Goal: Information Seeking & Learning: Learn about a topic

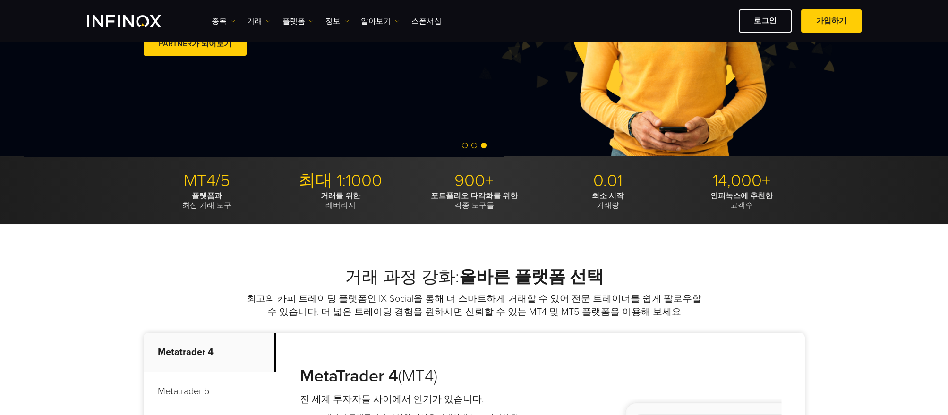
click at [739, 181] on p "14,000+" at bounding box center [741, 181] width 127 height 21
drag, startPoint x: 744, startPoint y: 207, endPoint x: 730, endPoint y: 214, distance: 15.0
click at [744, 207] on p "인피녹스에 추천한 고객수" at bounding box center [741, 200] width 127 height 19
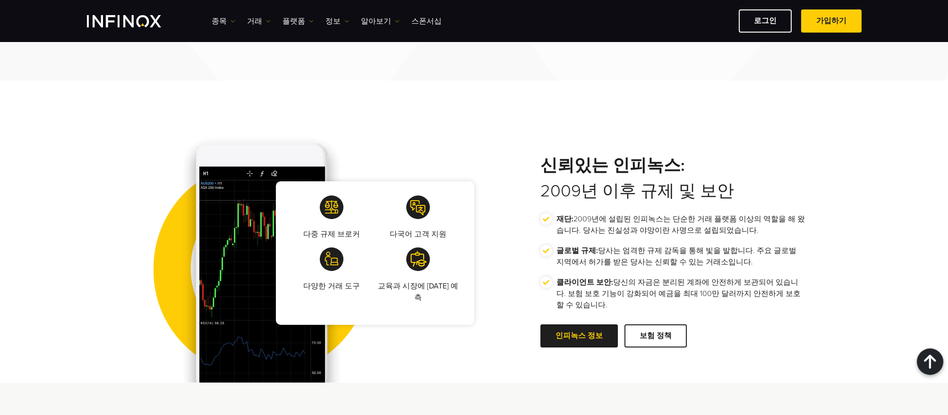
scroll to position [1522, 0]
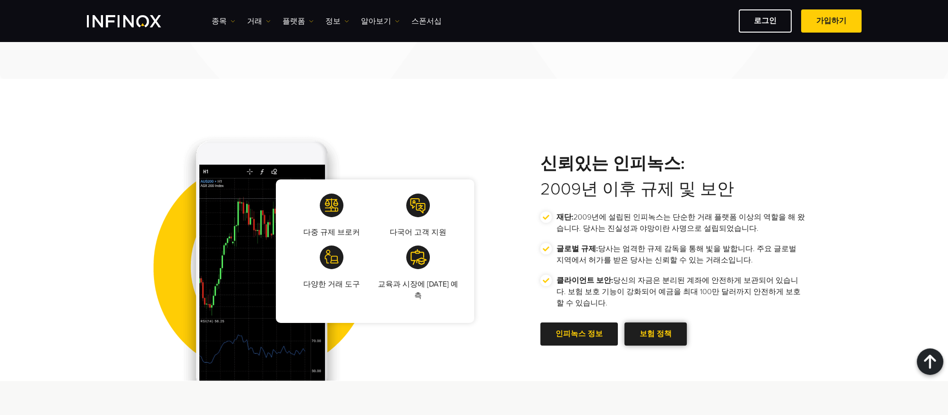
click at [656, 334] on span at bounding box center [656, 334] width 0 height 0
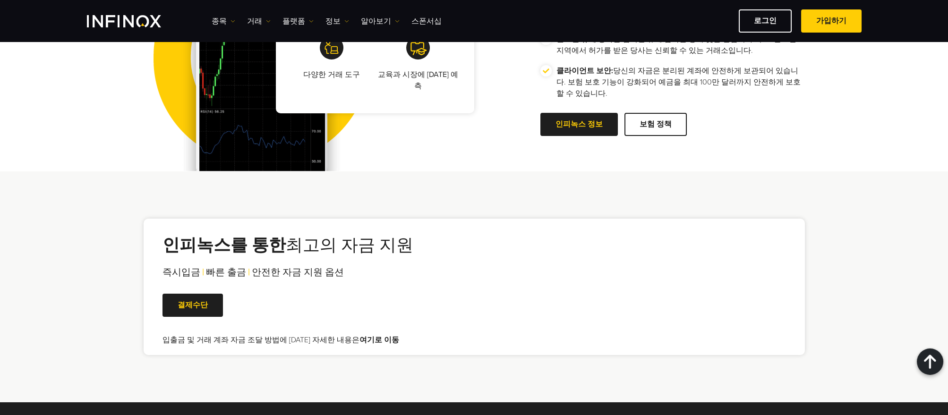
scroll to position [1890, 0]
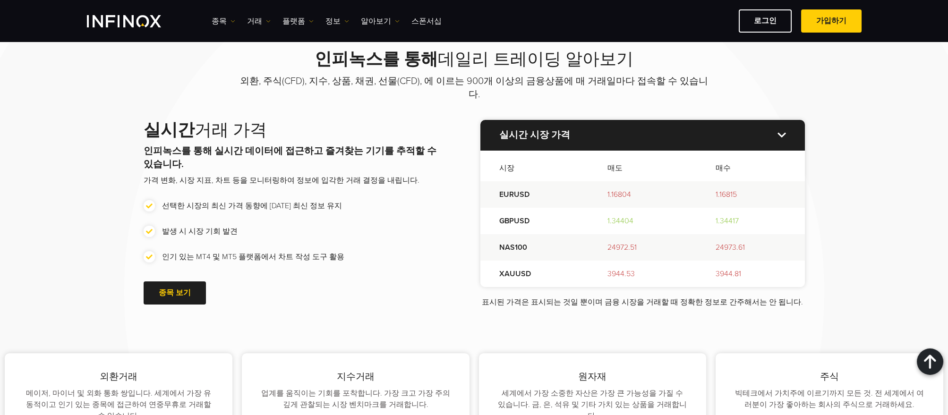
scroll to position [1050, 0]
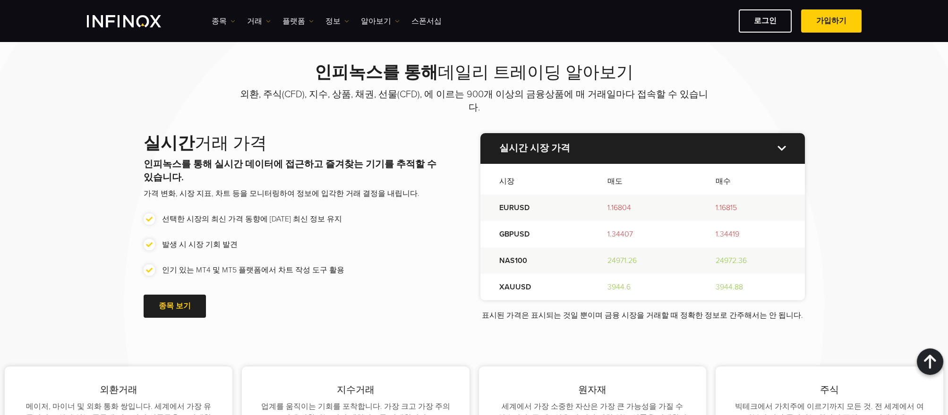
click at [780, 133] on p "실시간 시장 가격" at bounding box center [642, 148] width 325 height 30
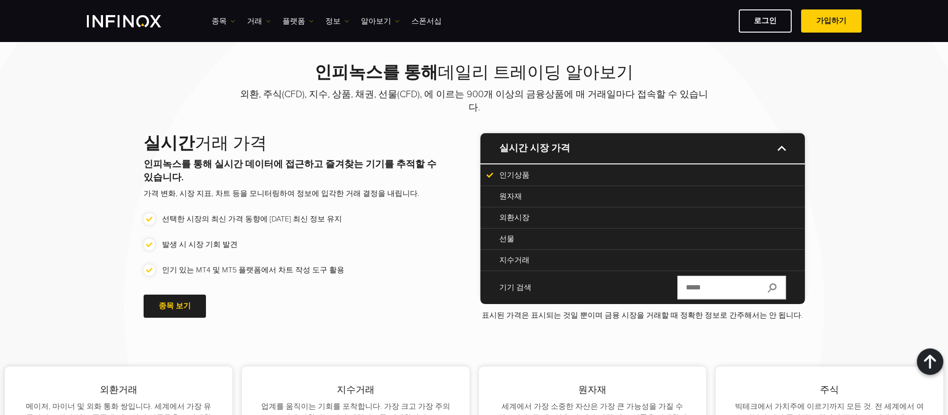
click at [780, 133] on p "실시간 시장 가격" at bounding box center [642, 148] width 325 height 30
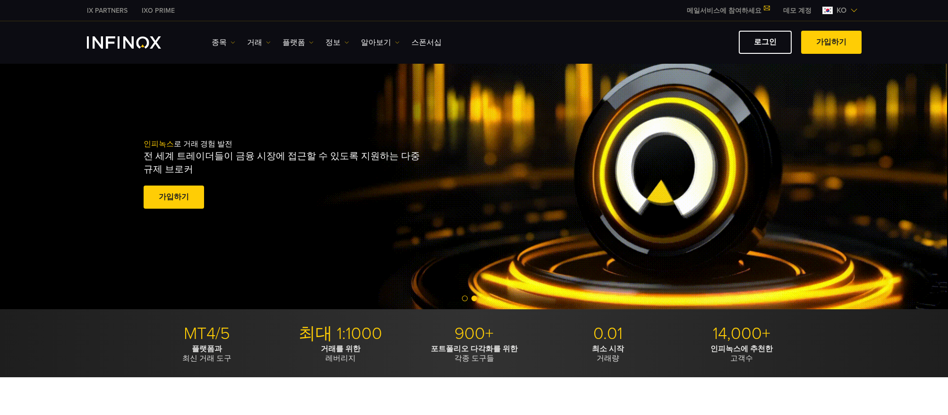
scroll to position [0, 0]
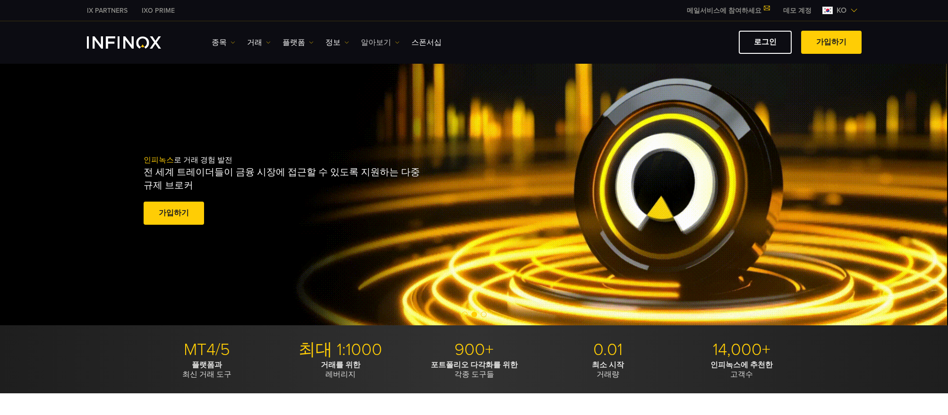
click at [371, 43] on link "알아보기" at bounding box center [380, 42] width 39 height 11
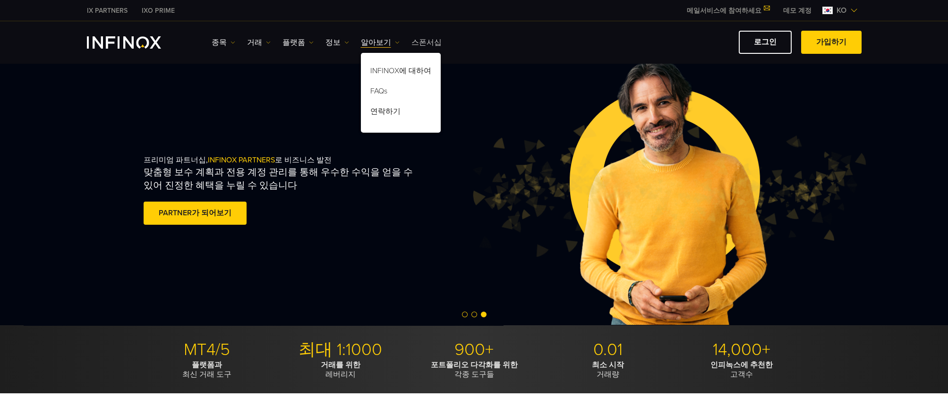
click at [417, 43] on link "스폰서십" at bounding box center [426, 42] width 30 height 11
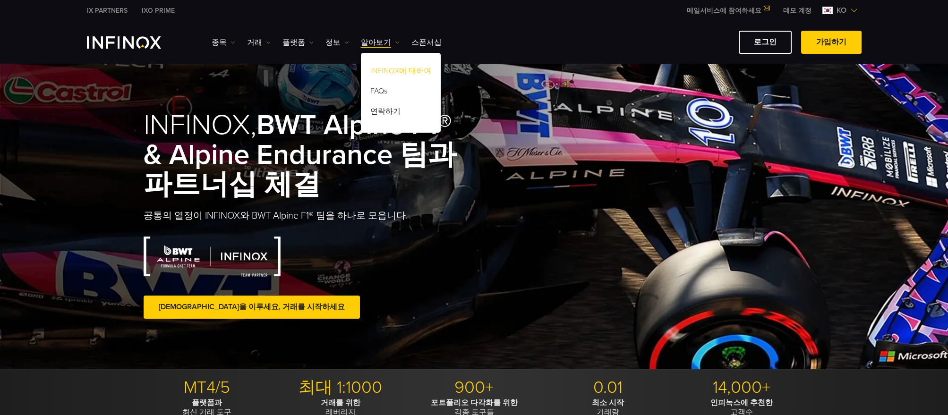
click at [409, 69] on link "INFINOX에 대하여" at bounding box center [401, 72] width 80 height 20
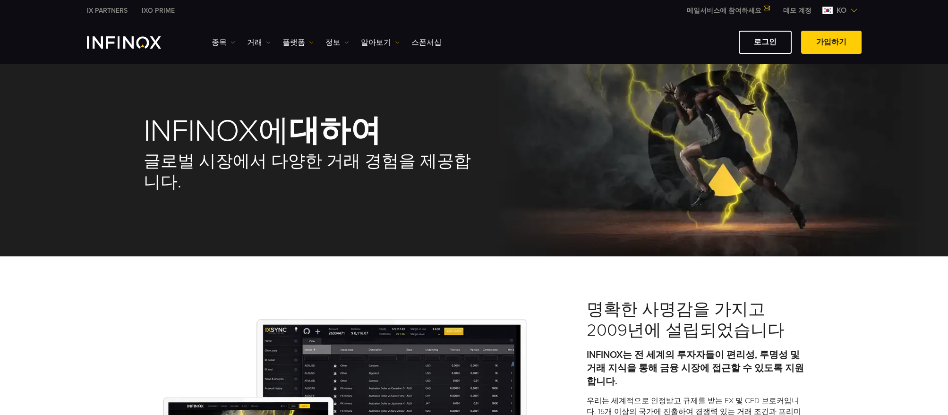
click at [146, 37] on img "INFINOX Logo" at bounding box center [124, 42] width 74 height 12
